Goal: Complete application form

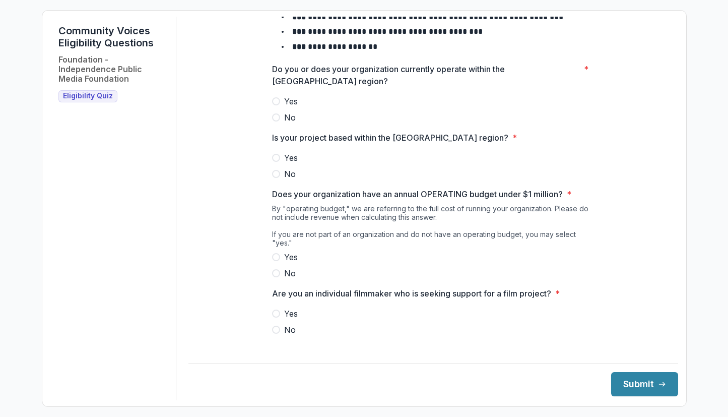
scroll to position [107, 0]
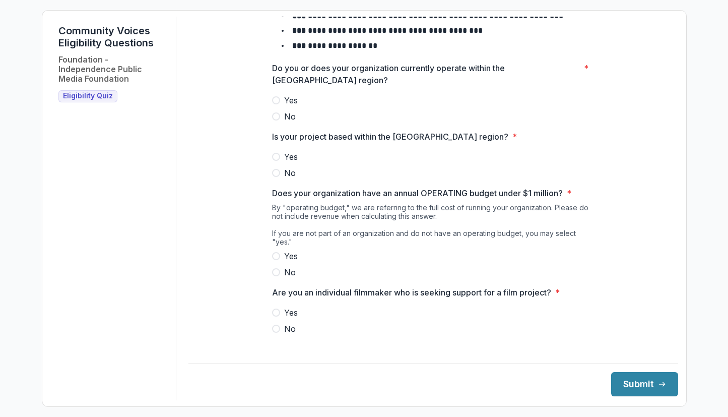
click at [272, 104] on span at bounding box center [276, 100] width 8 height 8
click at [276, 161] on span at bounding box center [276, 157] width 8 height 8
click at [274, 257] on span at bounding box center [276, 256] width 8 height 8
click at [278, 329] on span at bounding box center [276, 329] width 8 height 8
click at [645, 380] on button "Submit" at bounding box center [644, 384] width 67 height 24
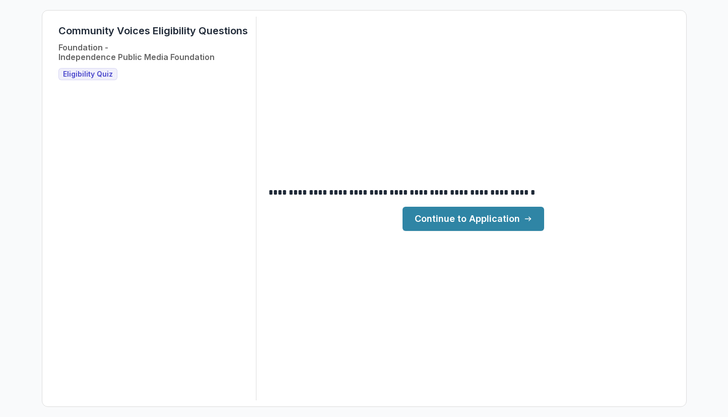
click at [463, 215] on link "Continue to Application" at bounding box center [474, 219] width 142 height 24
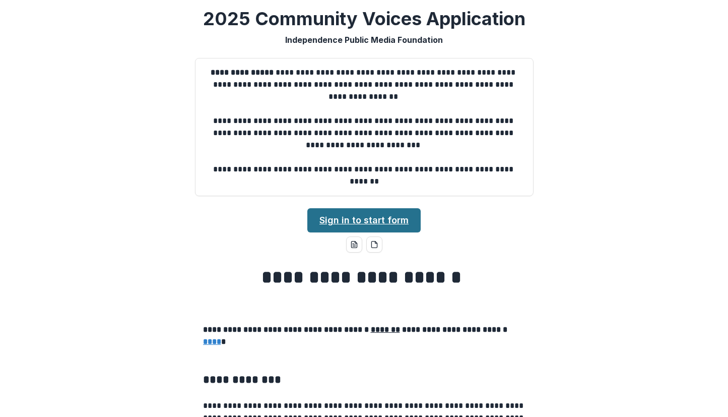
click at [376, 218] on link "Sign in to start form" at bounding box center [363, 220] width 113 height 24
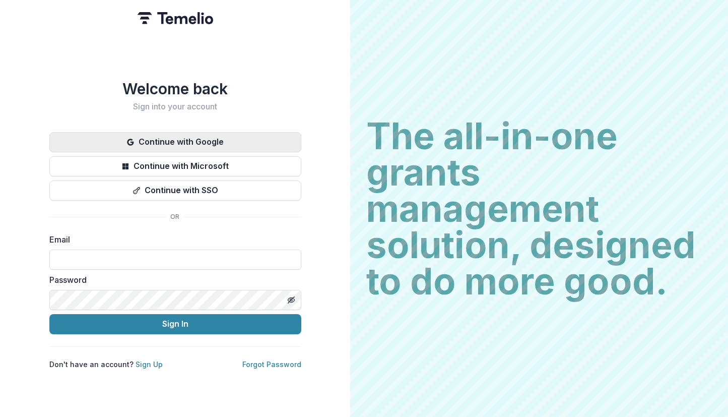
click at [170, 139] on button "Continue with Google" at bounding box center [175, 142] width 252 height 20
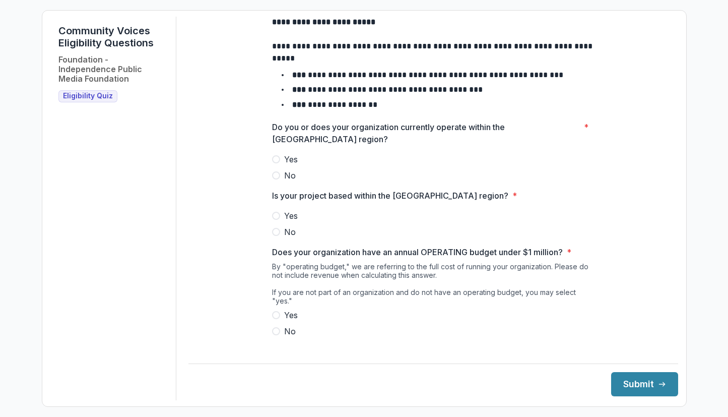
scroll to position [107, 0]
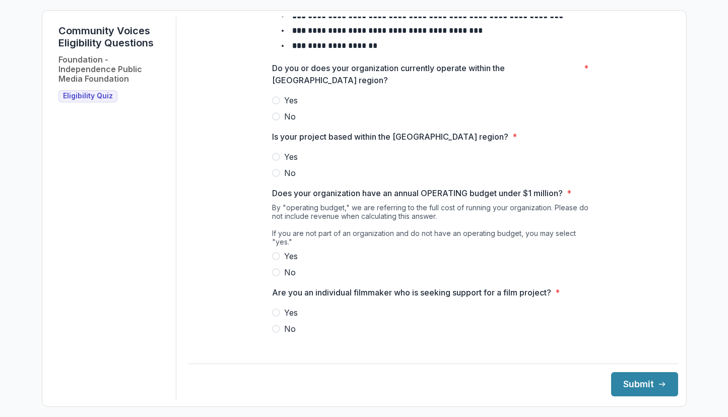
click at [274, 104] on span at bounding box center [276, 100] width 8 height 8
click at [276, 161] on span at bounding box center [276, 157] width 8 height 8
click at [275, 257] on span at bounding box center [276, 256] width 8 height 8
click at [274, 330] on span at bounding box center [276, 329] width 8 height 8
click at [646, 387] on button "Submit" at bounding box center [644, 384] width 67 height 24
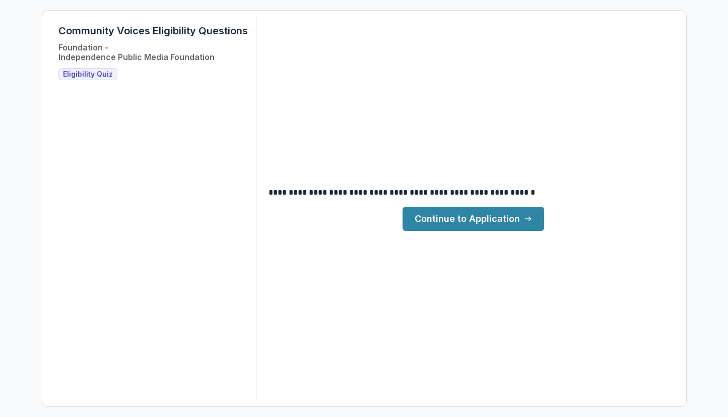
click at [444, 228] on link "Continue to Application" at bounding box center [474, 219] width 142 height 24
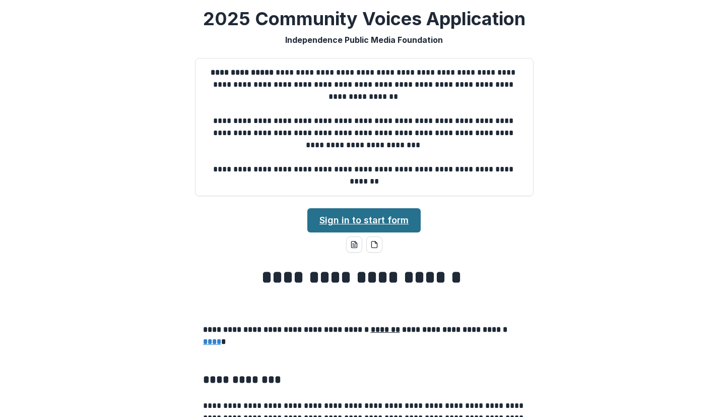
click at [350, 219] on link "Sign in to start form" at bounding box center [363, 220] width 113 height 24
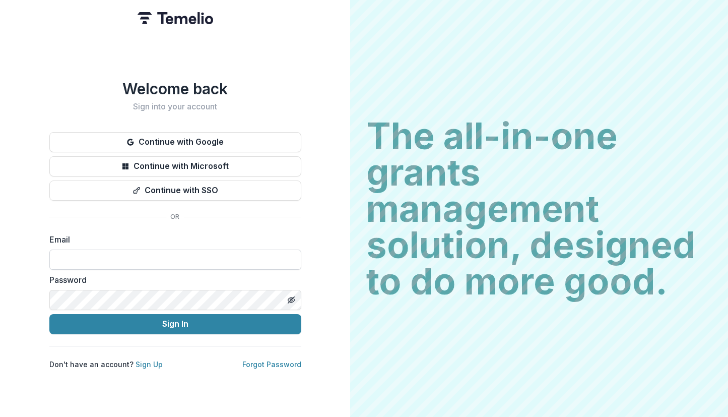
click at [110, 253] on input at bounding box center [175, 259] width 252 height 20
type input "*"
type input "**********"
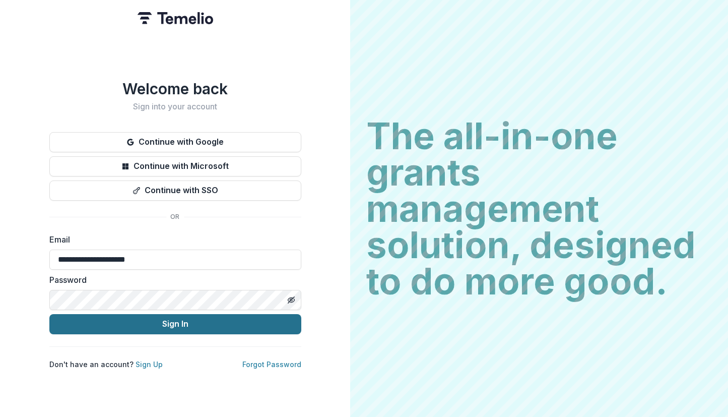
click at [163, 320] on button "Sign In" at bounding box center [175, 324] width 252 height 20
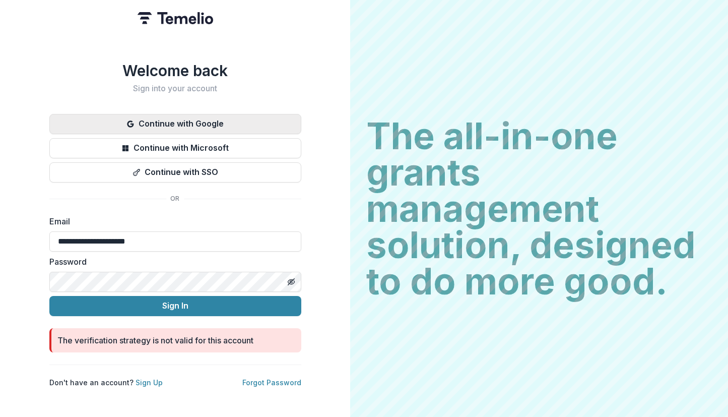
click at [196, 118] on button "Continue with Google" at bounding box center [175, 124] width 252 height 20
